Goal: Task Accomplishment & Management: Use online tool/utility

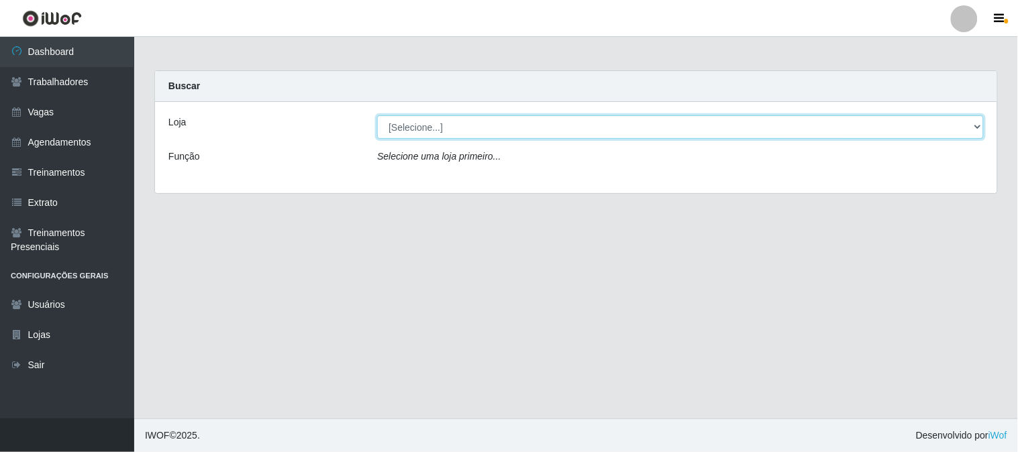
click at [424, 122] on select "[Selecione...] Sapore D'italia" at bounding box center [680, 126] width 607 height 23
select select "266"
click at [377, 115] on select "[Selecione...] Sapore D'italia" at bounding box center [680, 126] width 607 height 23
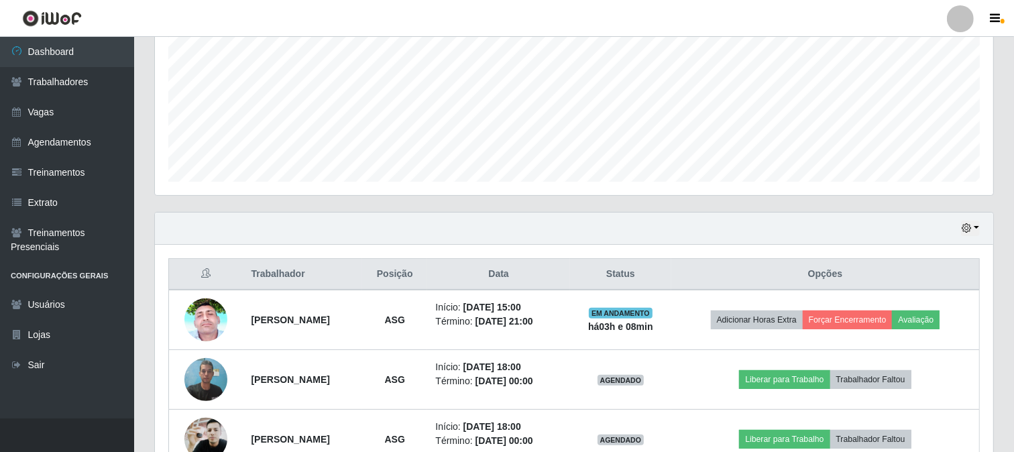
scroll to position [379, 0]
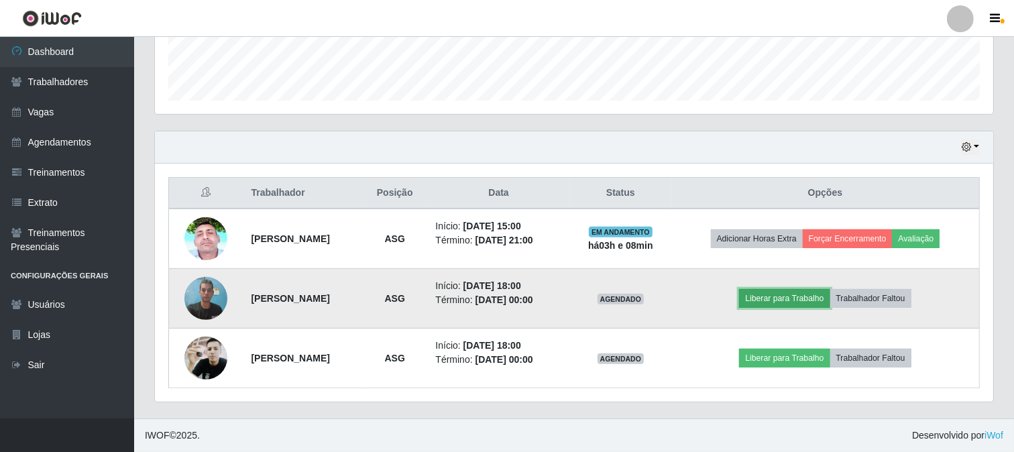
click at [783, 296] on button "Liberar para Trabalho" at bounding box center [784, 298] width 91 height 19
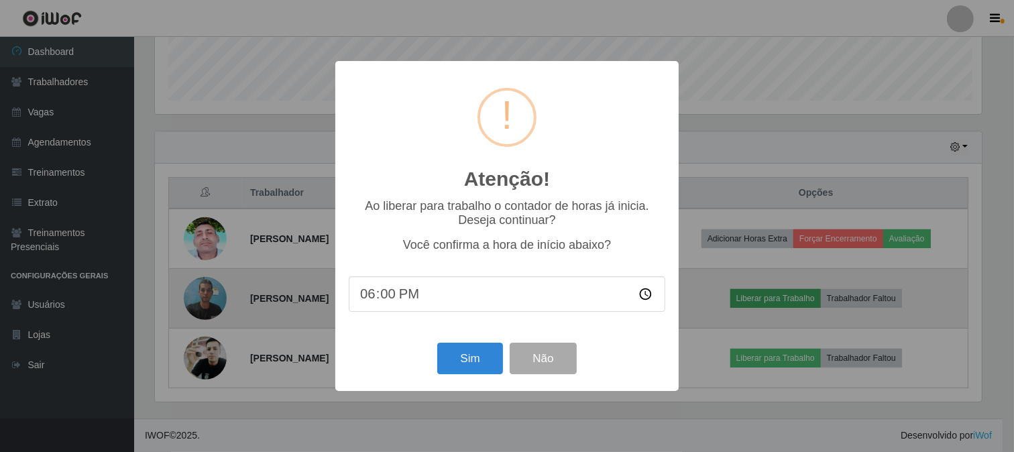
scroll to position [278, 830]
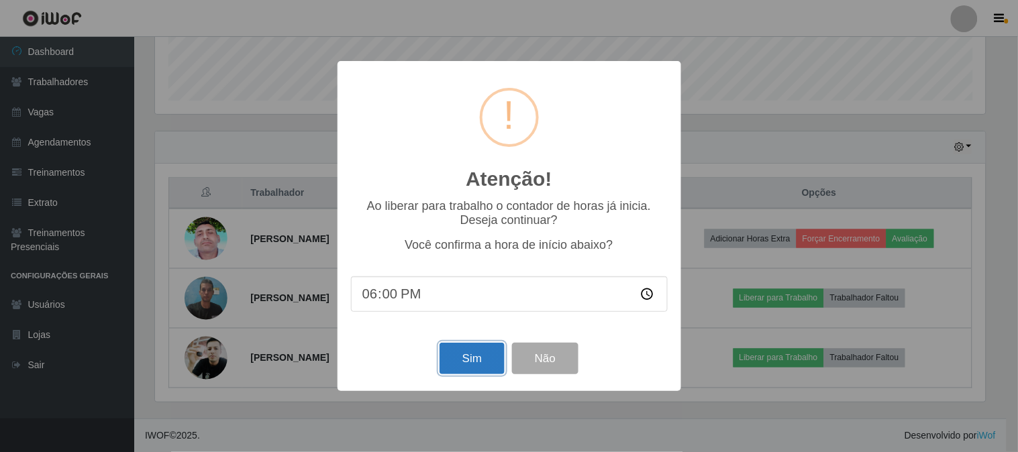
click at [460, 361] on button "Sim" at bounding box center [471, 359] width 65 height 32
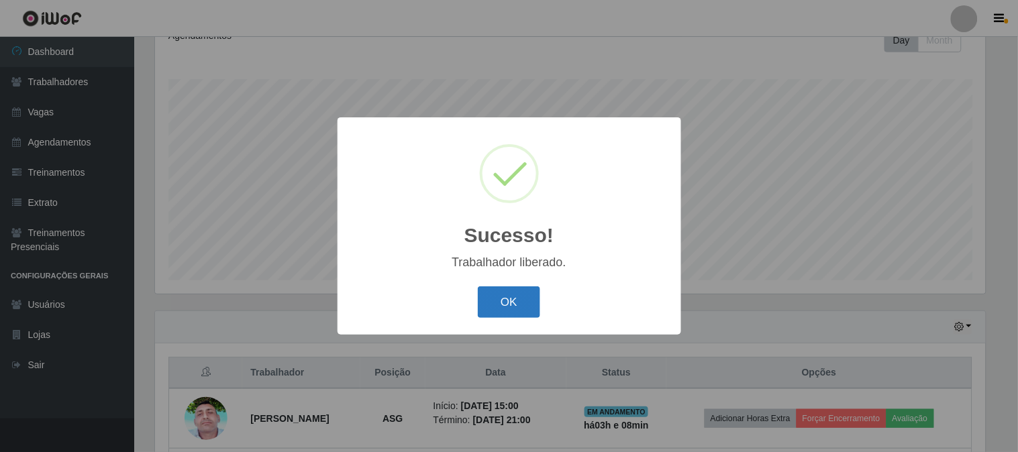
click at [488, 298] on button "OK" at bounding box center [509, 302] width 62 height 32
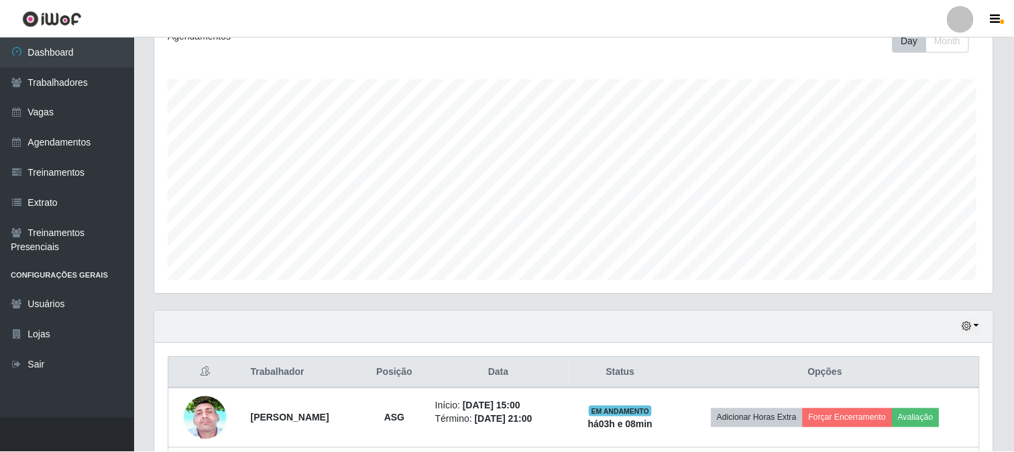
scroll to position [278, 839]
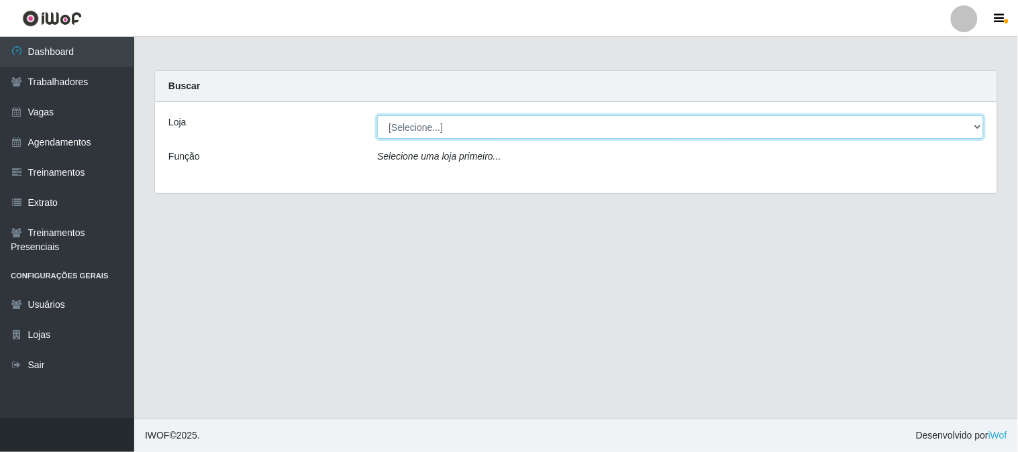
click at [431, 134] on select "[Selecione...] Sapore D'italia" at bounding box center [680, 126] width 607 height 23
select select "266"
click at [377, 115] on select "[Selecione...] Sapore D'italia" at bounding box center [680, 126] width 607 height 23
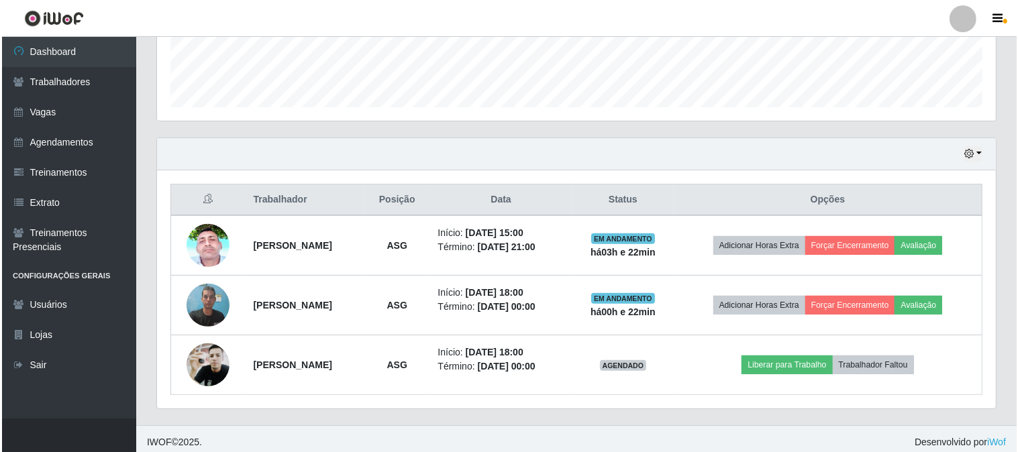
scroll to position [379, 0]
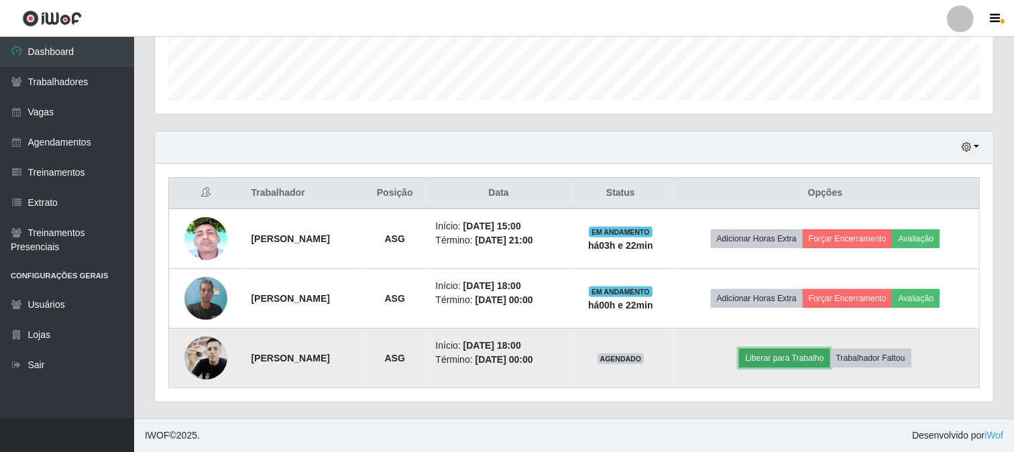
click at [798, 354] on button "Liberar para Trabalho" at bounding box center [784, 358] width 91 height 19
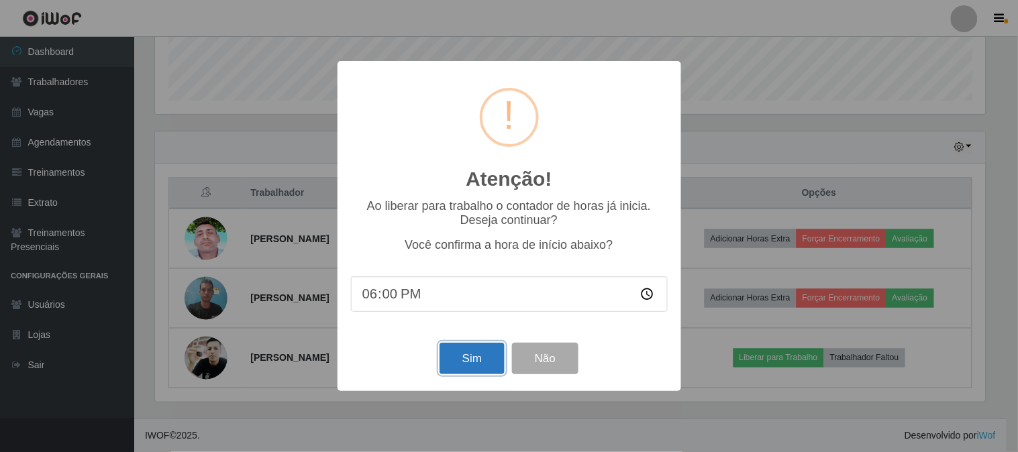
click at [488, 354] on button "Sim" at bounding box center [471, 359] width 65 height 32
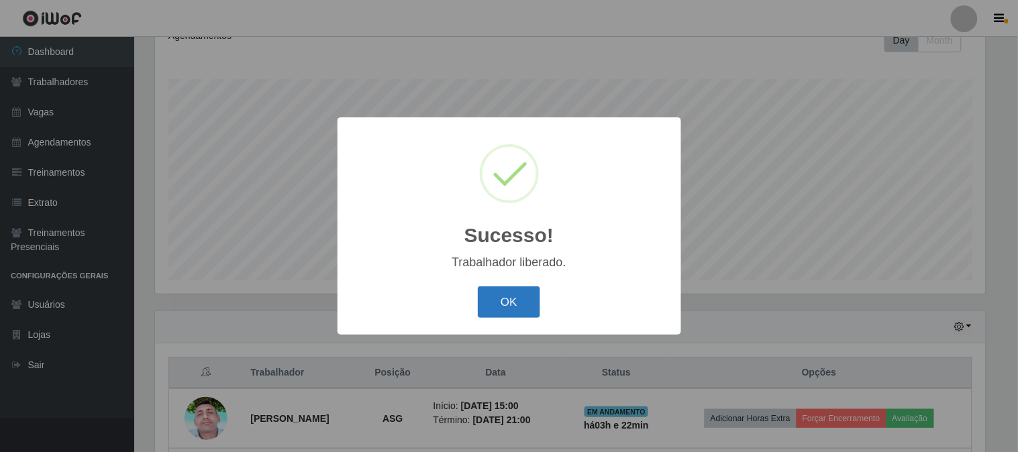
click at [527, 307] on button "OK" at bounding box center [509, 302] width 62 height 32
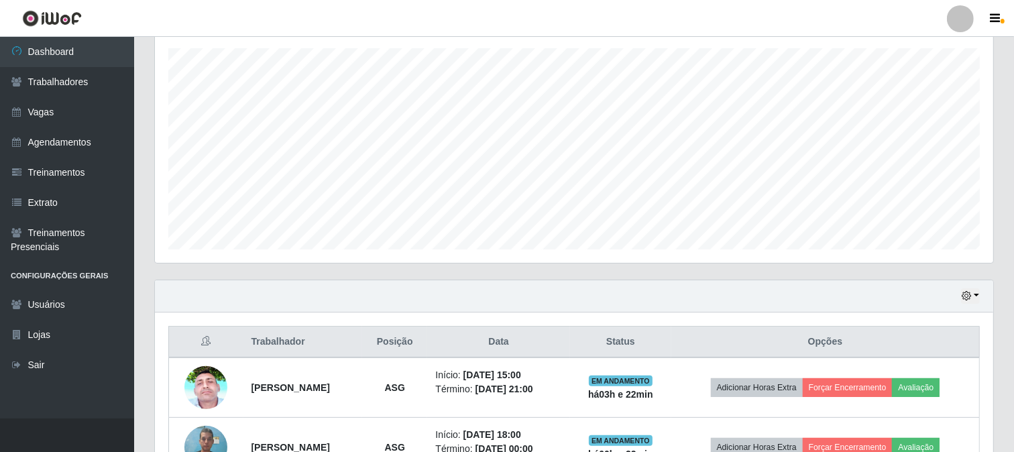
scroll to position [379, 0]
